Goal: Task Accomplishment & Management: Use online tool/utility

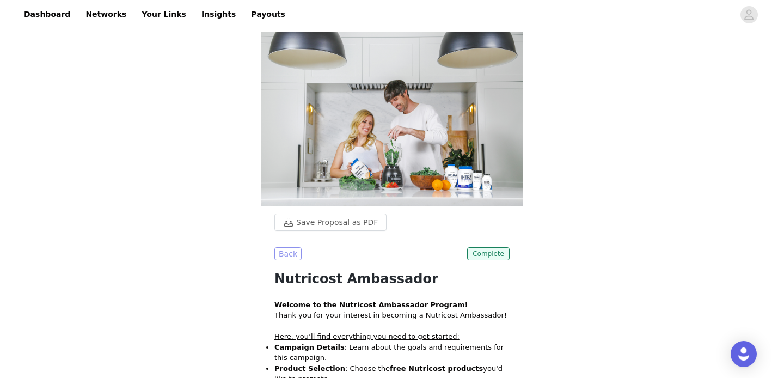
click at [282, 252] on button "Back" at bounding box center [287, 253] width 27 height 13
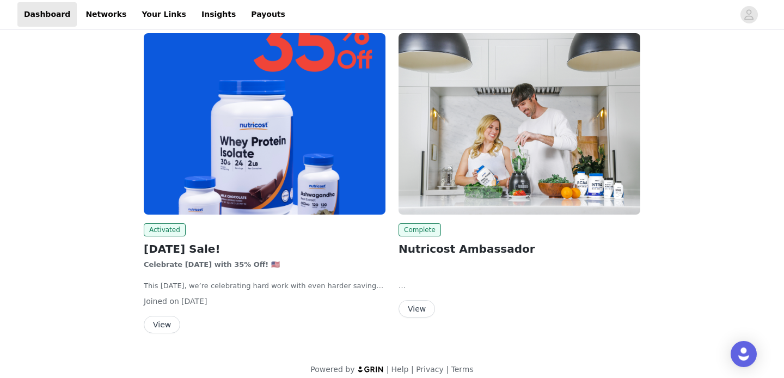
scroll to position [73, 0]
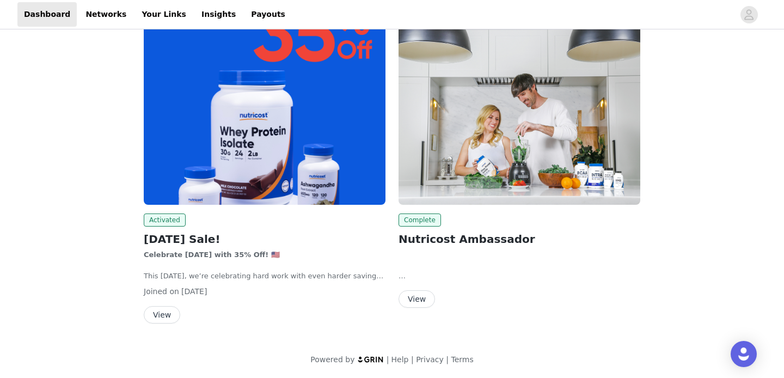
click at [166, 314] on button "View" at bounding box center [162, 314] width 36 height 17
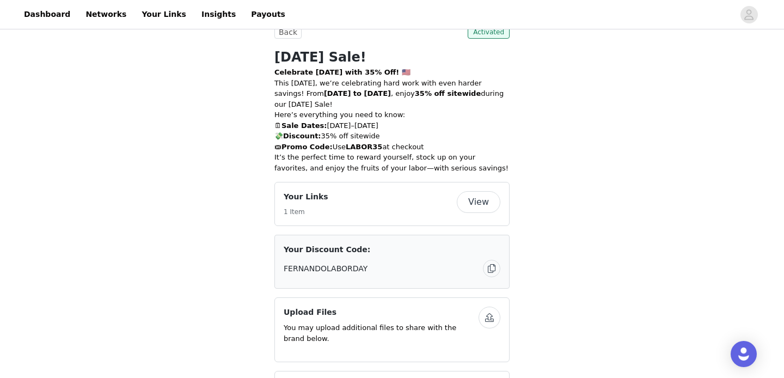
scroll to position [519, 0]
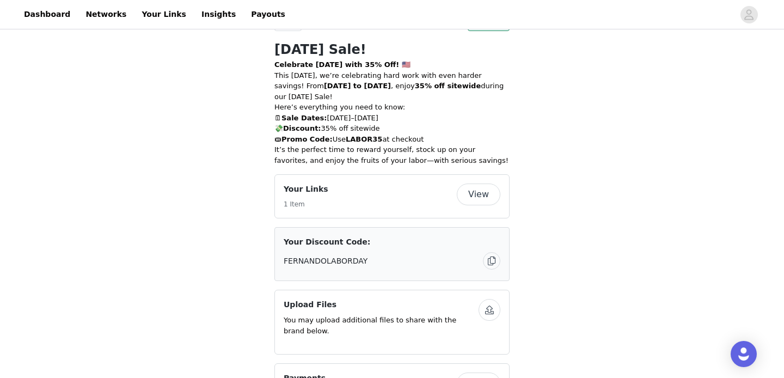
click at [483, 193] on button "View" at bounding box center [479, 194] width 44 height 22
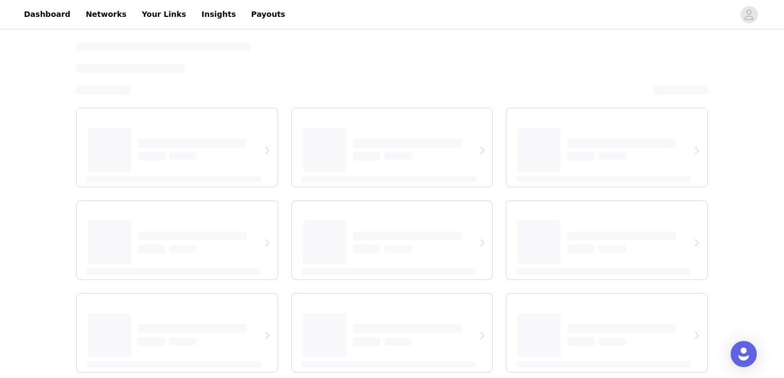
select select "12"
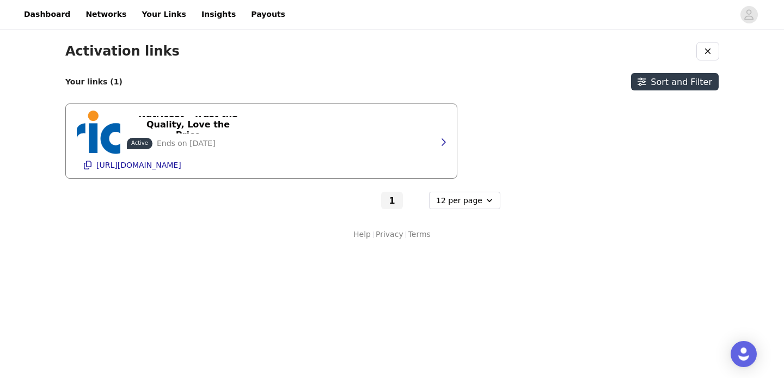
click at [361, 143] on div "Nutricost - Trust the Quality, Love the Price Active Ends on [DATE] [URL][DOMAI…" at bounding box center [261, 141] width 369 height 74
click at [446, 139] on icon "button" at bounding box center [443, 142] width 9 height 9
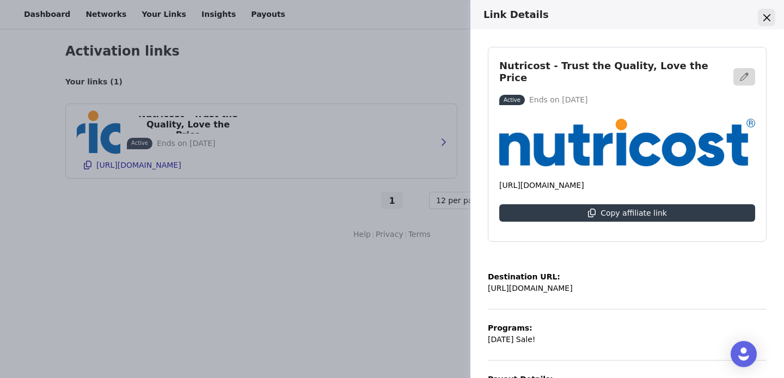
click at [764, 11] on button "Close" at bounding box center [765, 17] width 17 height 17
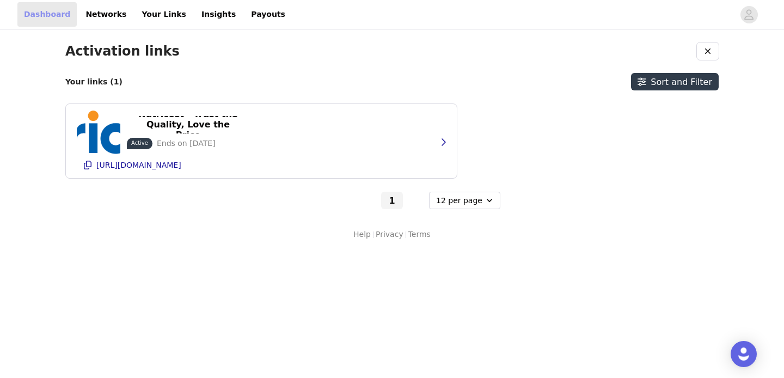
click at [59, 11] on link "Dashboard" at bounding box center [46, 14] width 59 height 24
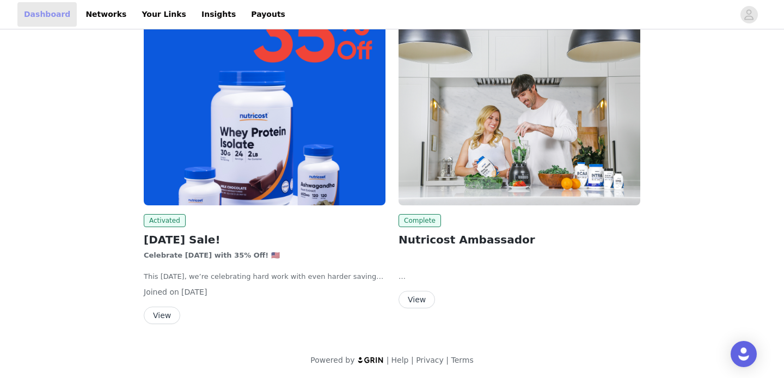
scroll to position [73, 0]
click at [162, 315] on button "View" at bounding box center [162, 314] width 36 height 17
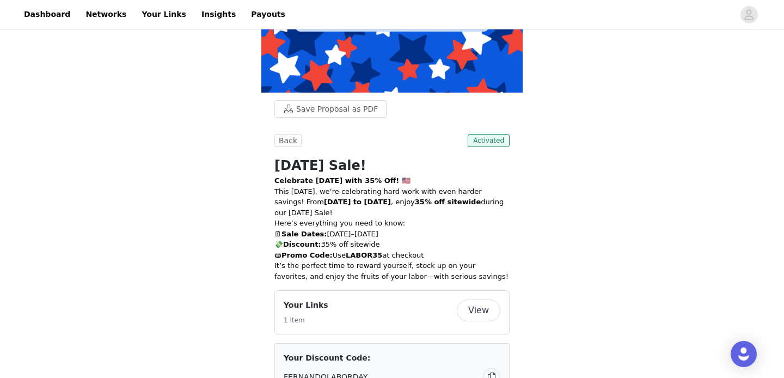
scroll to position [406, 0]
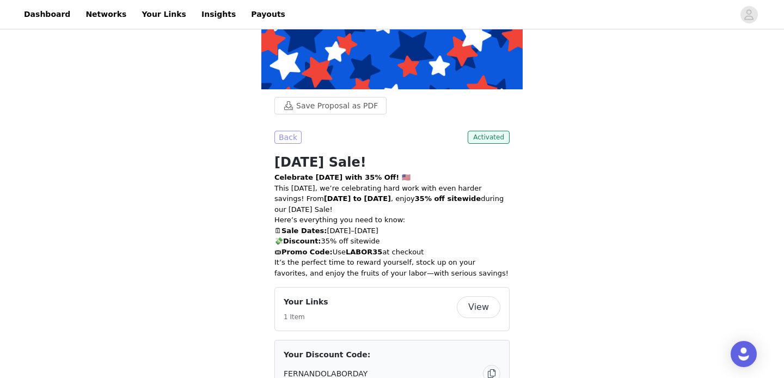
click at [293, 138] on button "Back" at bounding box center [287, 137] width 27 height 13
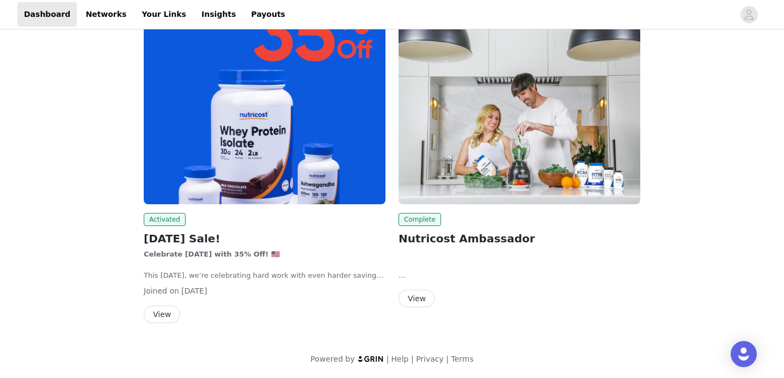
scroll to position [73, 0]
click at [170, 309] on button "View" at bounding box center [162, 314] width 36 height 17
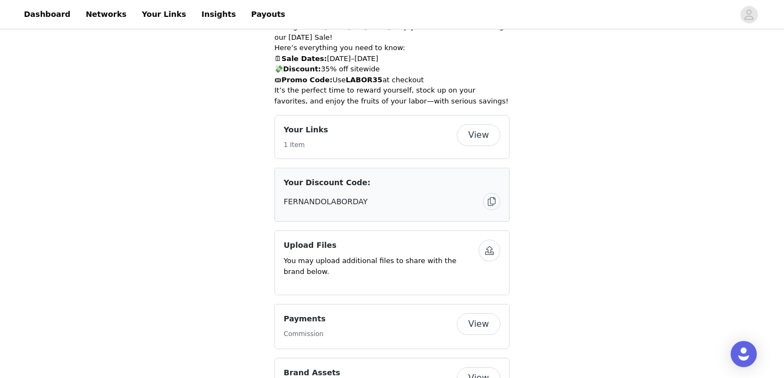
scroll to position [570, 0]
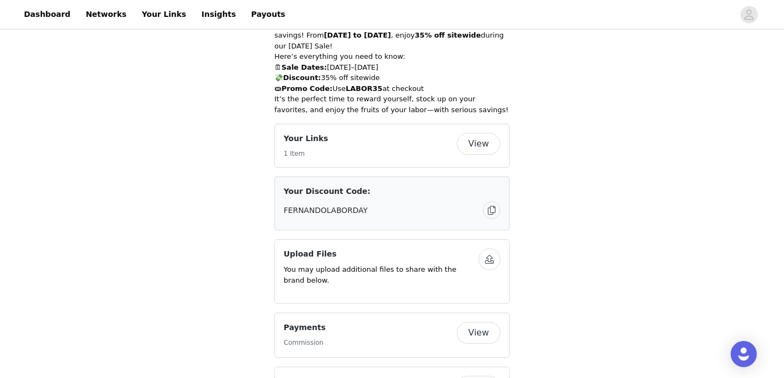
click at [348, 154] on div "Your Links 1 Item" at bounding box center [369, 146] width 173 height 26
click at [479, 144] on button "View" at bounding box center [479, 144] width 44 height 22
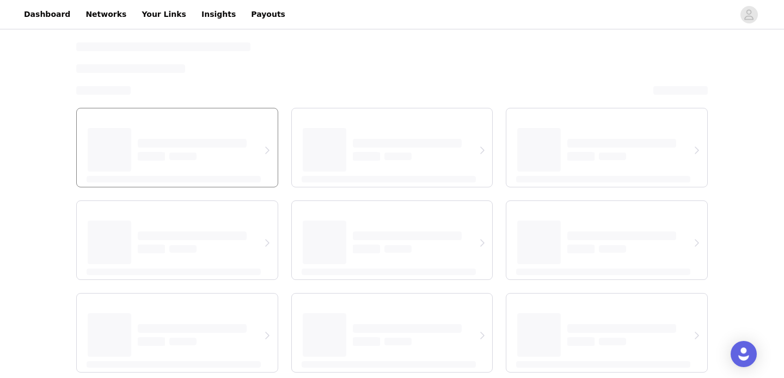
select select "12"
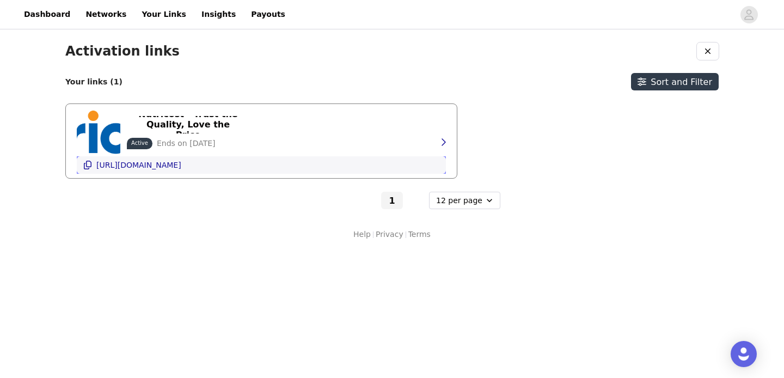
click at [177, 166] on p "[URL][DOMAIN_NAME]" at bounding box center [138, 165] width 85 height 9
